Goal: Information Seeking & Learning: Learn about a topic

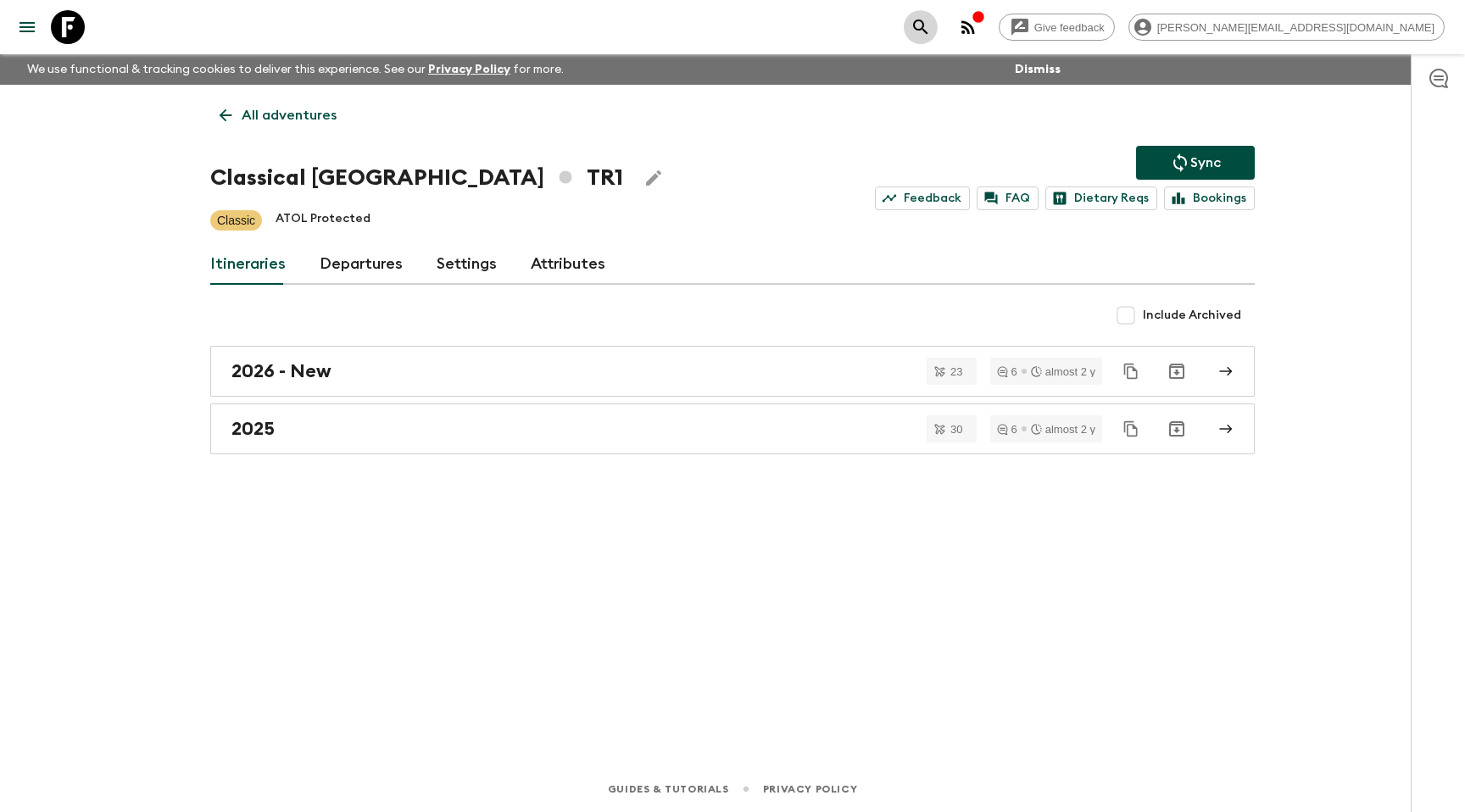
click at [938, 17] on button "search adventures" at bounding box center [920, 27] width 34 height 34
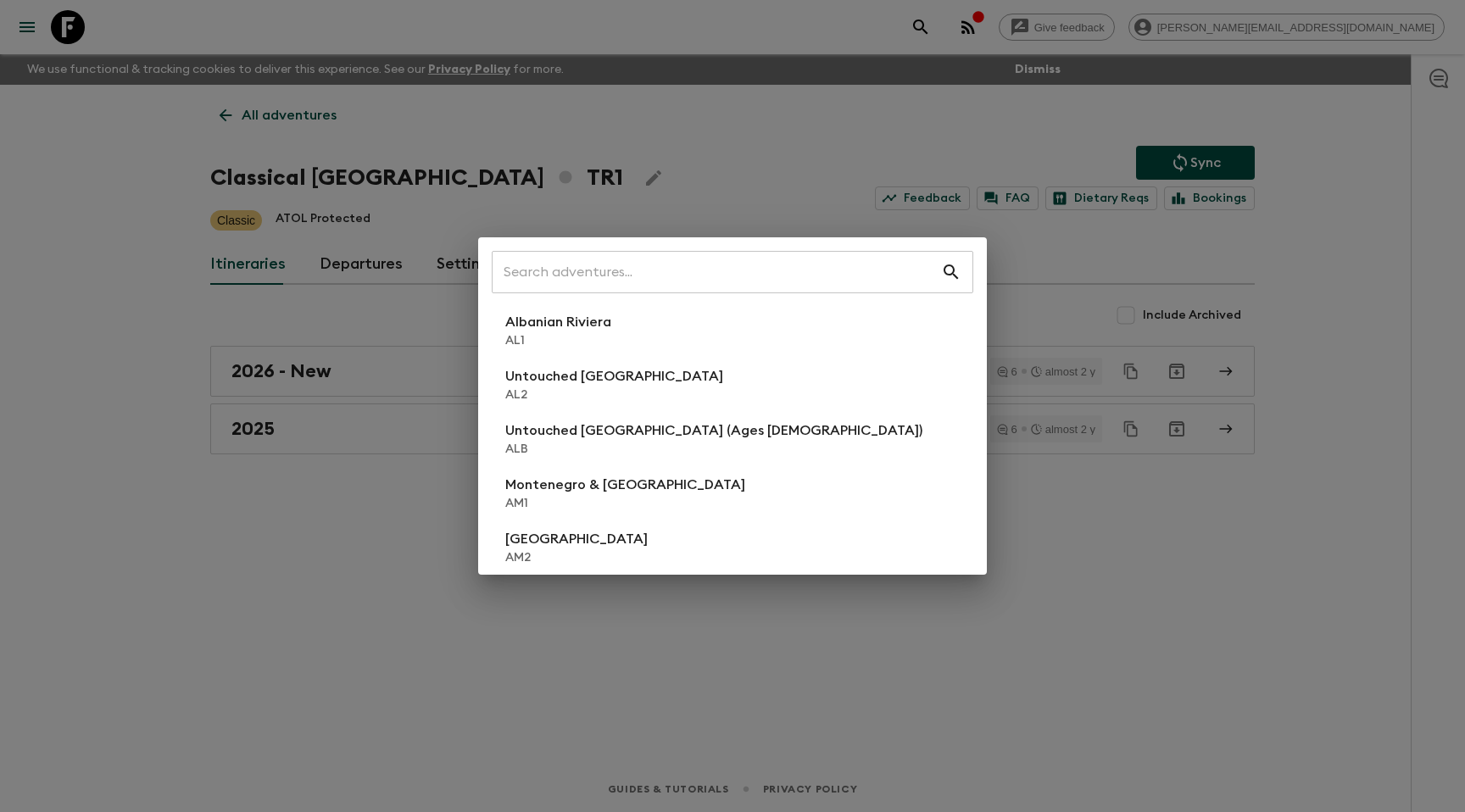
click at [134, 273] on div "​ Albanian Riviera [GEOGRAPHIC_DATA] Untouched [GEOGRAPHIC_DATA] [GEOGRAPHIC_DA…" at bounding box center [732, 406] width 1465 height 812
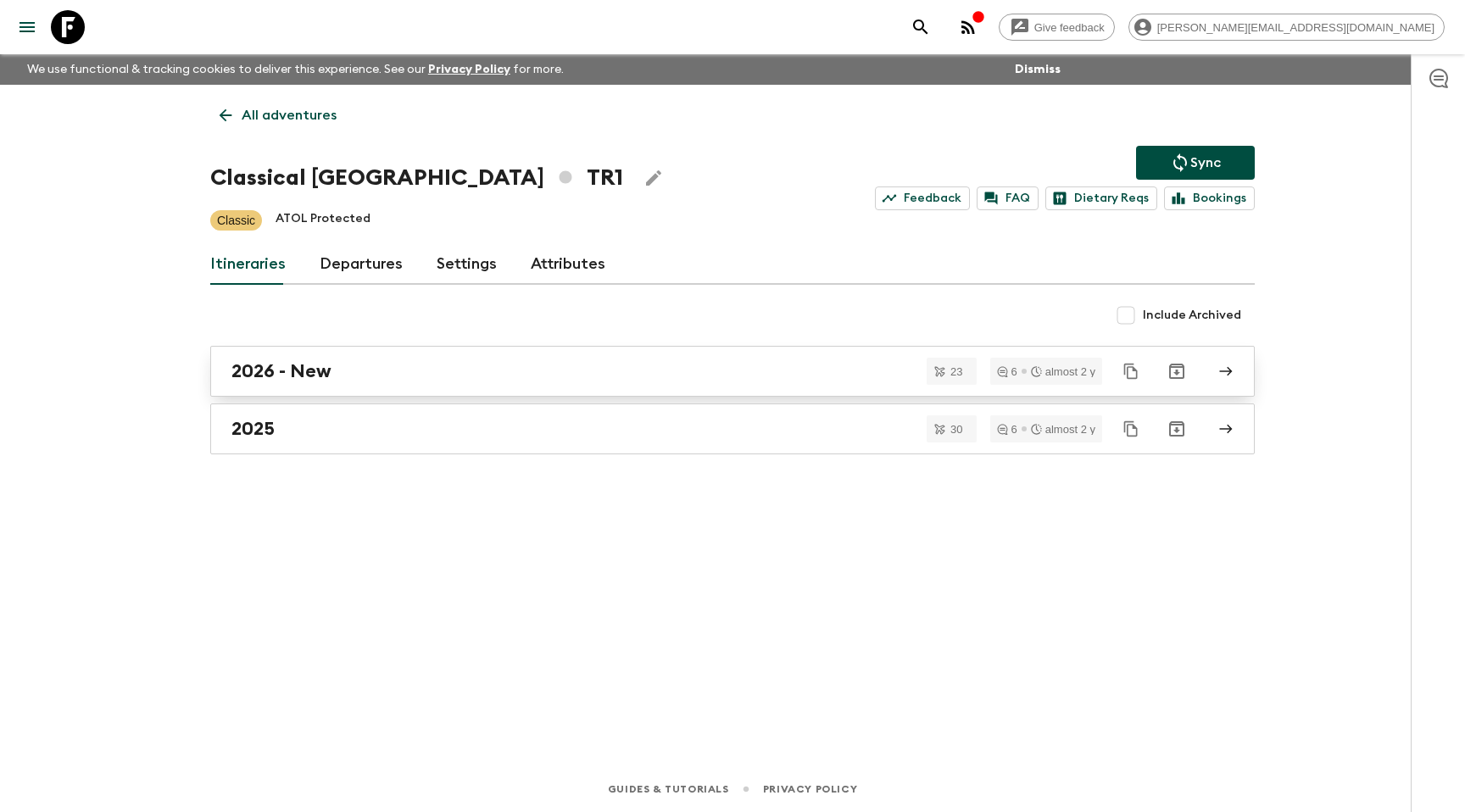
click at [322, 372] on h2 "2026 - New" at bounding box center [281, 370] width 100 height 22
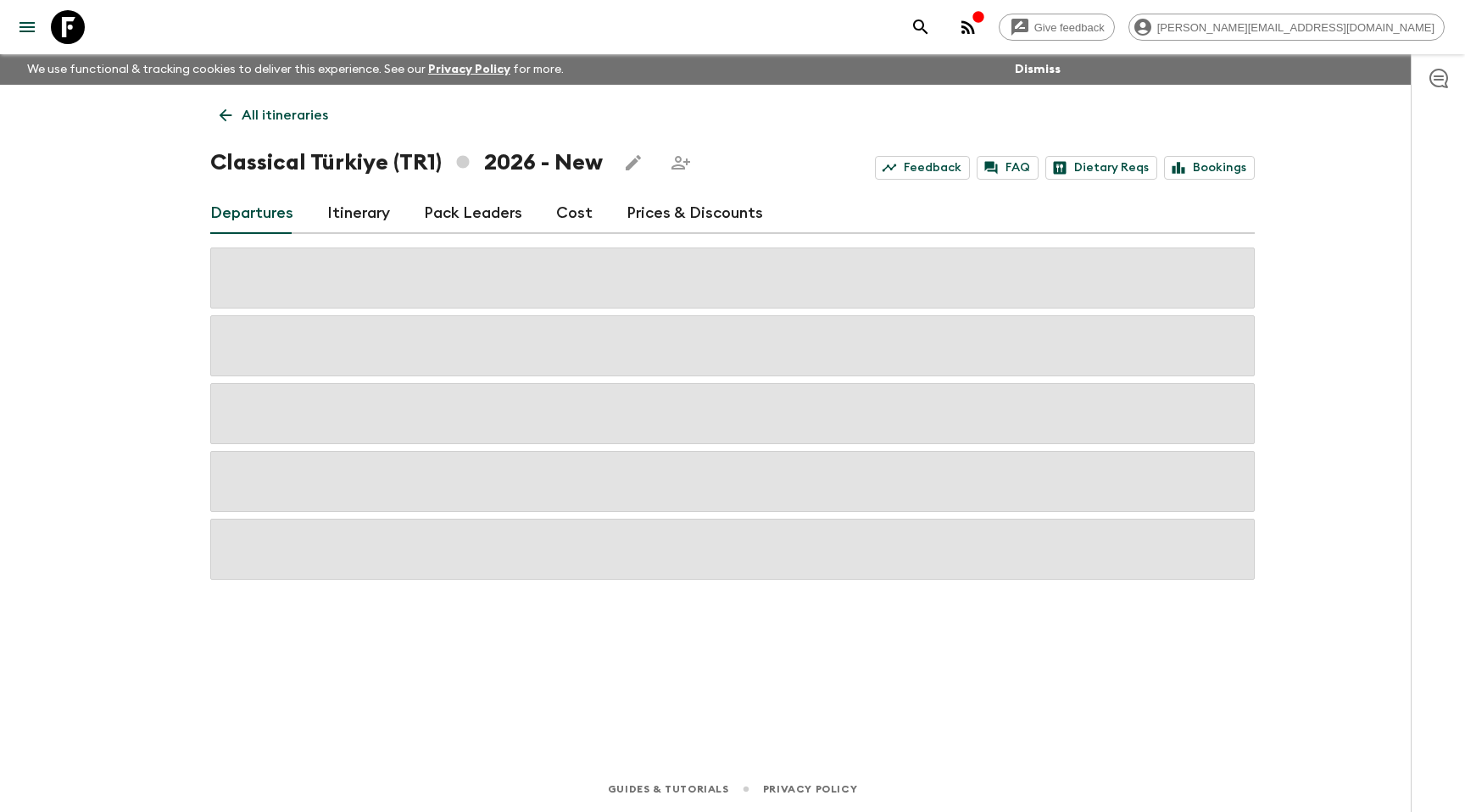
click at [347, 206] on link "Itinerary" at bounding box center [358, 213] width 62 height 40
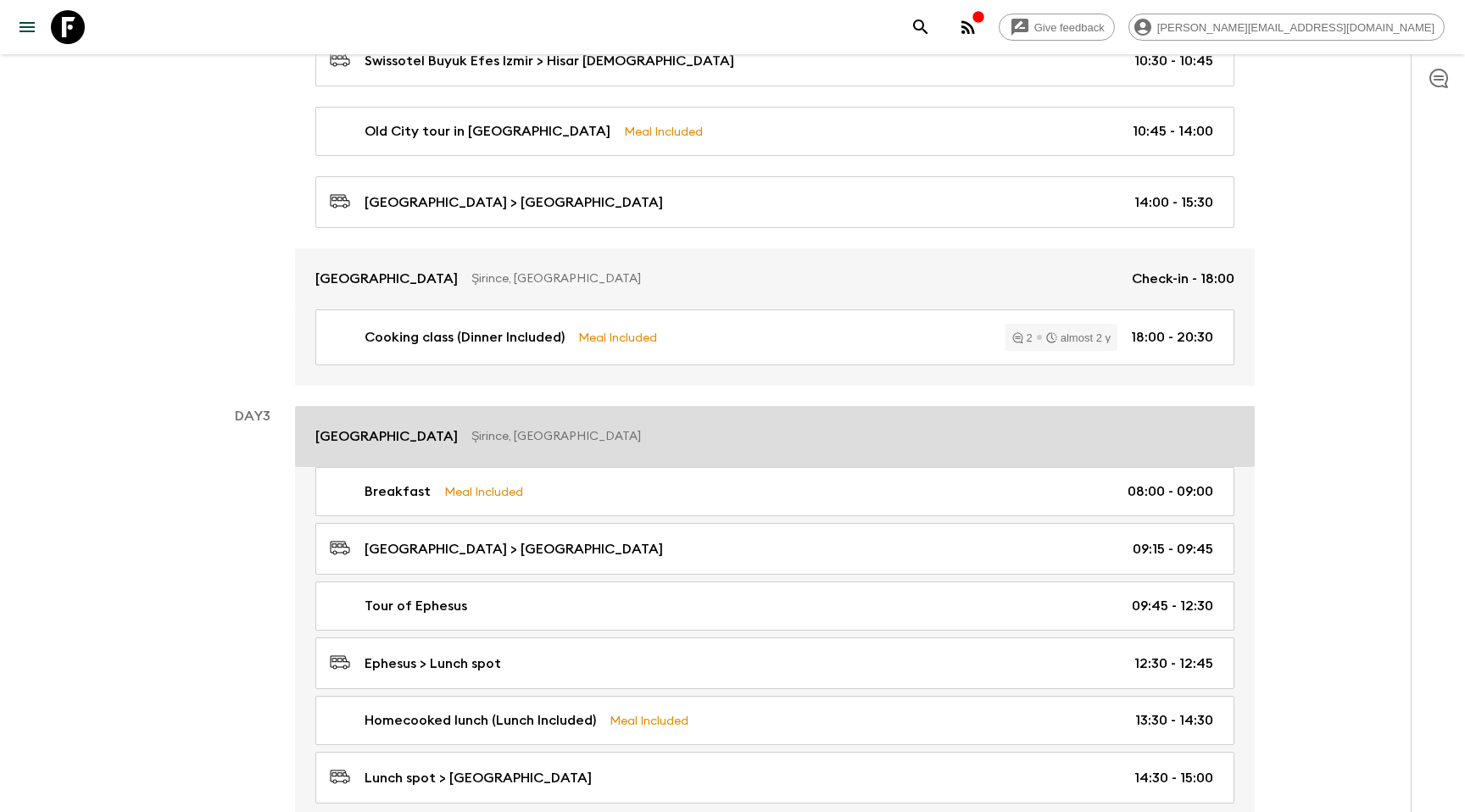
scroll to position [777, 0]
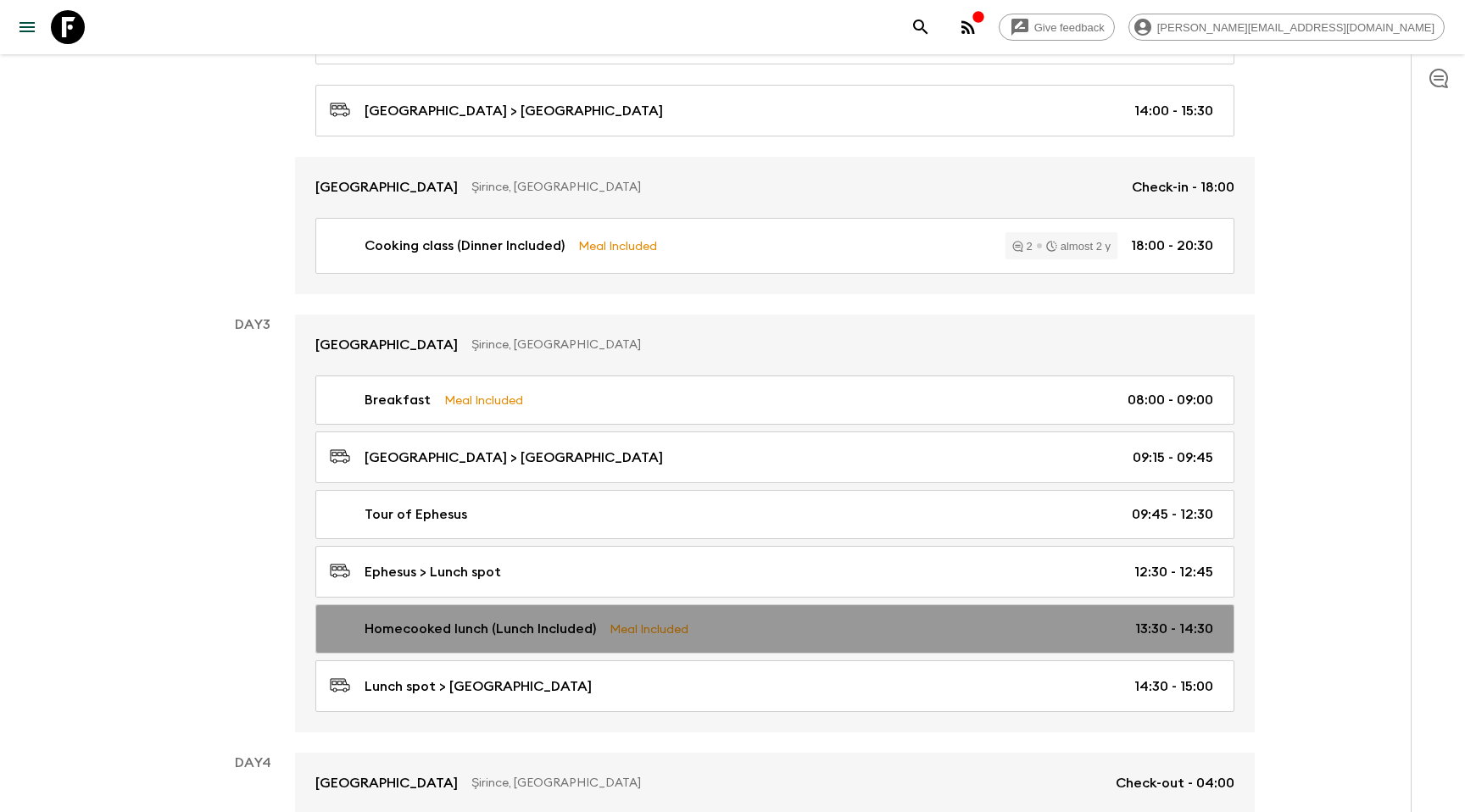
click at [418, 623] on p "Homecooked lunch (Lunch Included)" at bounding box center [480, 629] width 231 height 20
